Goal: Transaction & Acquisition: Purchase product/service

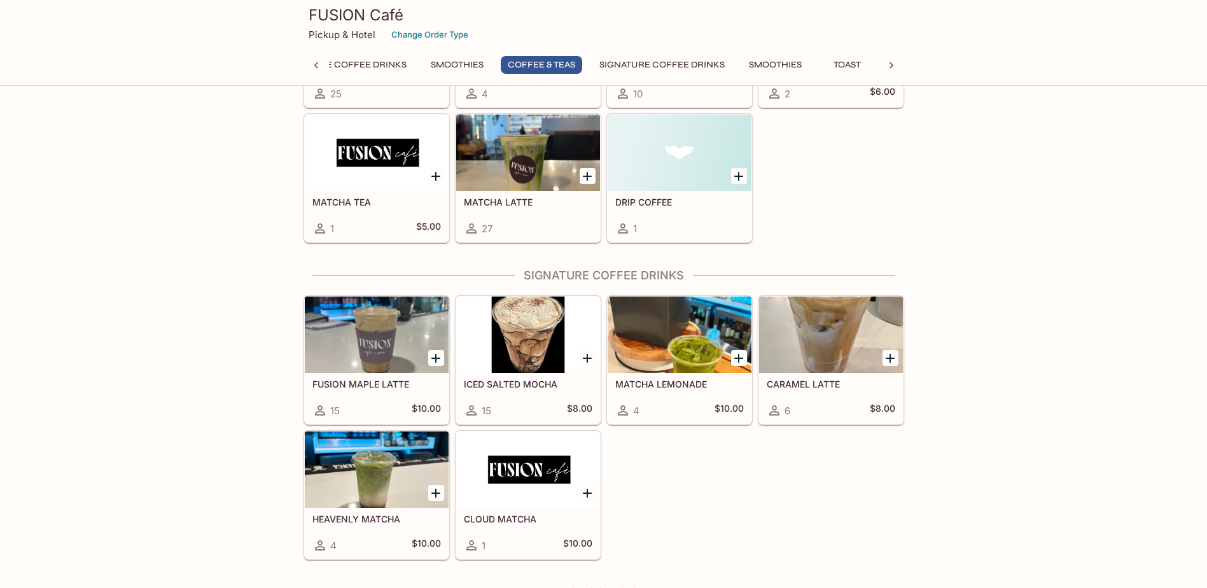
scroll to position [987, 0]
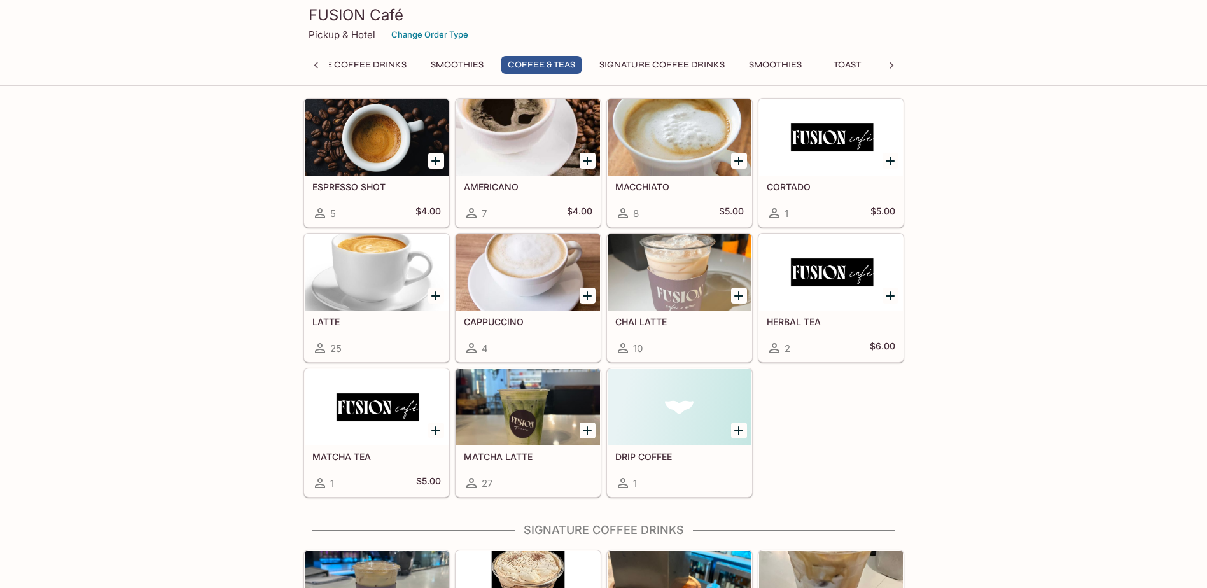
click at [890, 64] on icon at bounding box center [891, 65] width 13 height 13
click at [790, 63] on button "Bowls" at bounding box center [782, 65] width 57 height 18
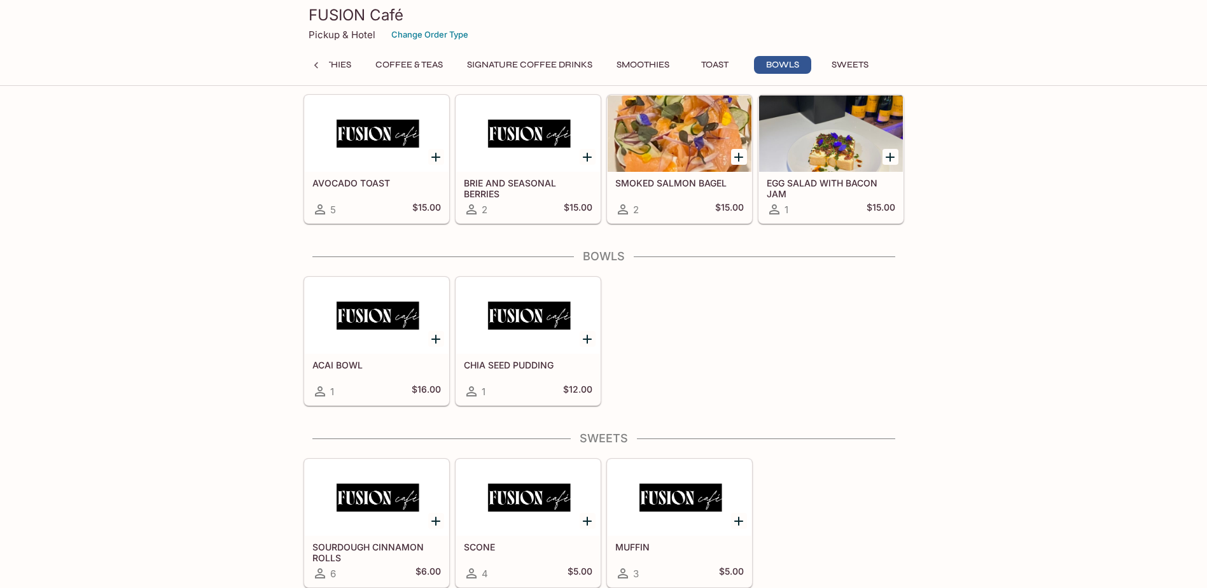
click at [345, 10] on h3 "FUSION Café" at bounding box center [604, 15] width 591 height 20
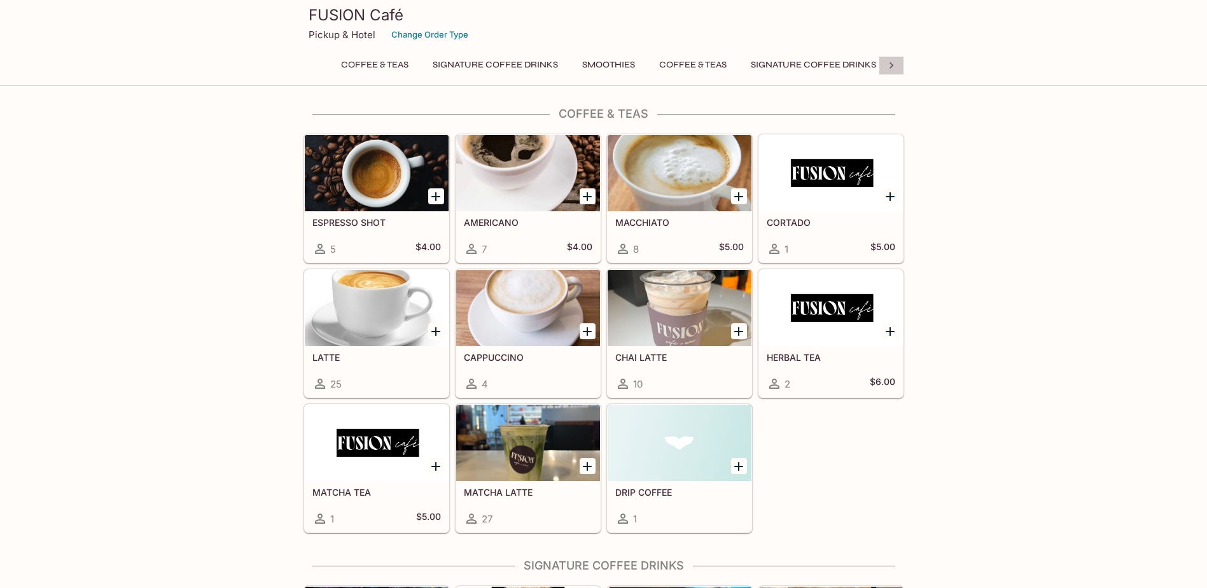
click at [890, 63] on icon at bounding box center [892, 65] width 4 height 6
click at [782, 64] on button "Bowls" at bounding box center [782, 65] width 57 height 18
